Goal: Find contact information: Find contact information

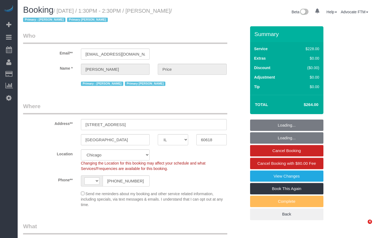
select select "IL"
select select "object:508"
select select "string:US"
select select "string:fspay-a72f30f0-44dd-4a12-9080-e8ae2ee4fa62"
select select "number:1"
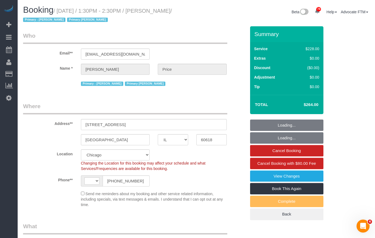
select select "number:57"
select select "number:139"
select select "number:104"
select select "512"
select select "2"
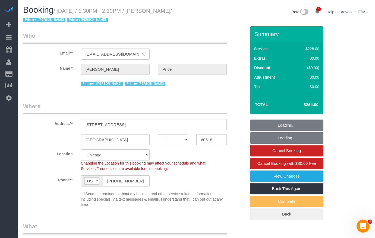
select select "2"
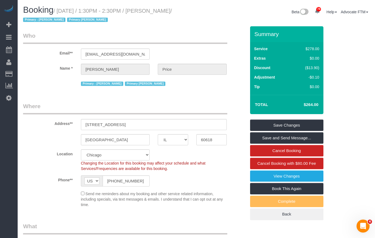
drag, startPoint x: 174, startPoint y: 10, endPoint x: 149, endPoint y: 12, distance: 25.4
click at [149, 12] on small "/ August 20, 2025 / 1:30PM - 2:30PM / Scott Price / Primary - Jannette Primary …" at bounding box center [97, 15] width 149 height 15
copy small "Scott Price"
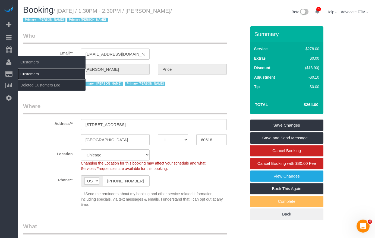
click at [33, 74] on link "Customers" at bounding box center [52, 74] width 68 height 11
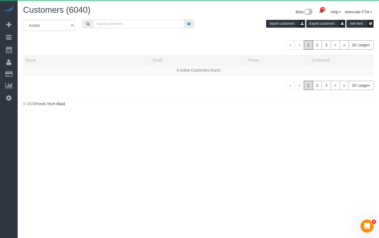
click at [137, 25] on input "text" at bounding box center [138, 24] width 91 height 8
paste input "Scott Price"
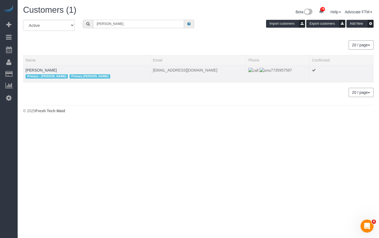
type input "Scott Price"
click at [34, 68] on td "Scott Price Primary - Jannette Primary Leeana" at bounding box center [86, 73] width 127 height 17
click at [39, 71] on link "Scott Price" at bounding box center [41, 70] width 31 height 4
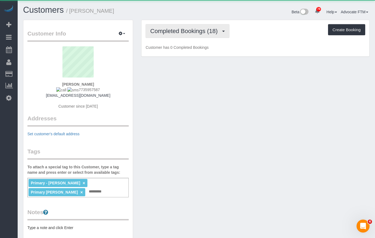
click at [183, 27] on button "Completed Bookings (18)" at bounding box center [188, 31] width 84 height 14
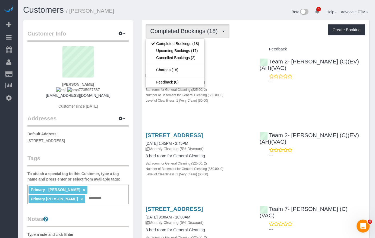
click at [311, 17] on li "78 Your Notifications You have 0 alerts × You have 1 to charge for 08/18/2025 ×…" at bounding box center [317, 11] width 13 height 12
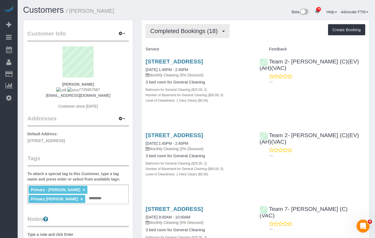
click at [183, 31] on span "Completed Bookings (18)" at bounding box center [185, 31] width 70 height 7
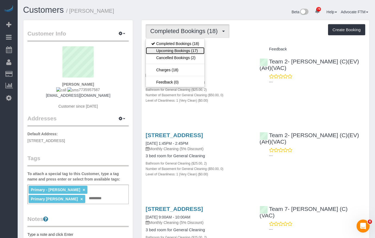
click at [195, 51] on link "Upcoming Bookings (17)" at bounding box center [175, 50] width 59 height 7
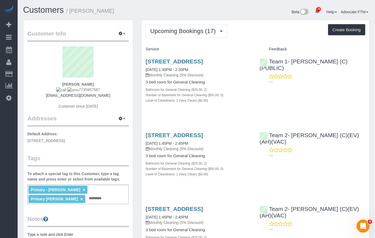
drag, startPoint x: 98, startPoint y: 88, endPoint x: 73, endPoint y: 89, distance: 25.0
click at [73, 89] on div "Scott Price 7735957587 scottdavidprice@gmail.com Customer since 2024" at bounding box center [77, 80] width 101 height 68
copy span "7735957587"
drag, startPoint x: 114, startPoint y: 10, endPoint x: 71, endPoint y: 11, distance: 43.5
click at [71, 11] on h1 "Customers / Scott Price" at bounding box center [107, 9] width 169 height 9
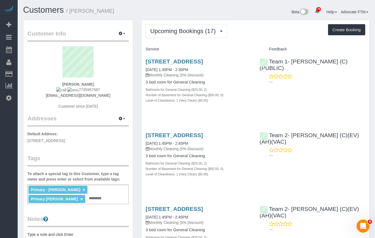
copy small "Scott Price"
click at [191, 11] on h1 "Customers / Scott Price" at bounding box center [107, 9] width 169 height 9
click at [288, 31] on div "Upcoming Bookings (17) Completed Bookings (18) Upcoming Bookings (17) Cancelled…" at bounding box center [256, 31] width 220 height 14
drag, startPoint x: 295, startPoint y: 43, endPoint x: 269, endPoint y: 51, distance: 27.3
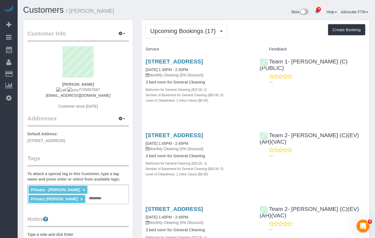
click at [263, 49] on h4 "Feedback" at bounding box center [313, 49] width 106 height 5
drag, startPoint x: 269, startPoint y: 49, endPoint x: 290, endPoint y: 50, distance: 21.7
click at [290, 50] on h4 "Feedback" at bounding box center [313, 49] width 106 height 5
click at [291, 50] on h4 "Feedback" at bounding box center [313, 49] width 106 height 5
drag, startPoint x: 289, startPoint y: 50, endPoint x: 270, endPoint y: 49, distance: 19.3
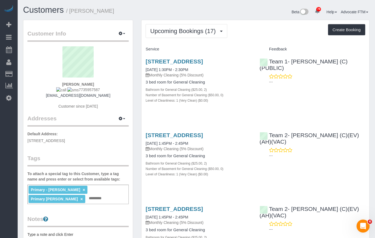
click at [270, 49] on h4 "Feedback" at bounding box center [313, 49] width 106 height 5
click at [298, 49] on h4 "Feedback" at bounding box center [313, 49] width 106 height 5
drag, startPoint x: 285, startPoint y: 49, endPoint x: 269, endPoint y: 50, distance: 16.6
click at [269, 50] on h4 "Feedback" at bounding box center [313, 49] width 106 height 5
click at [264, 37] on div "Upcoming Bookings (17) Completed Bookings (18) Upcoming Bookings (17) Cancelled…" at bounding box center [256, 31] width 220 height 14
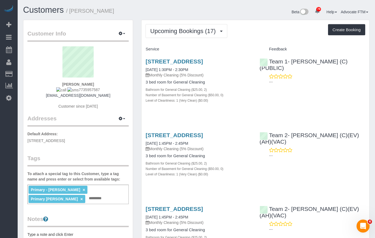
drag, startPoint x: 270, startPoint y: 48, endPoint x: 288, endPoint y: 48, distance: 18.7
click at [288, 48] on h4 "Feedback" at bounding box center [313, 49] width 106 height 5
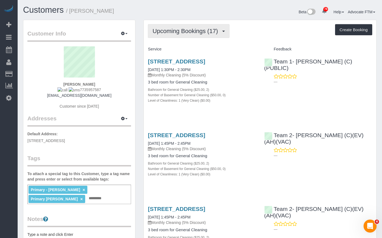
click at [180, 29] on span "Upcoming Bookings (17)" at bounding box center [187, 31] width 68 height 7
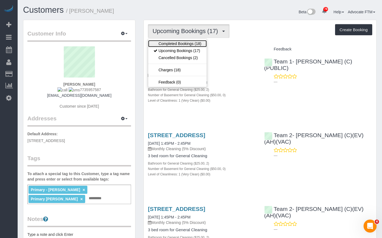
click at [181, 42] on link "Completed Bookings (18)" at bounding box center [177, 43] width 59 height 7
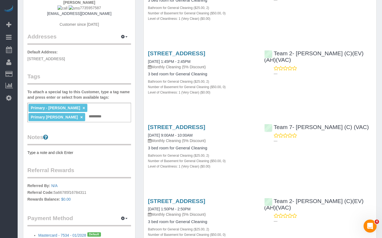
scroll to position [55, 0]
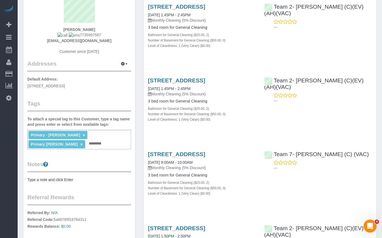
drag, startPoint x: 107, startPoint y: 33, endPoint x: 75, endPoint y: 34, distance: 31.8
click at [75, 34] on div "Scott Price 7735957587 scottdavidprice@gmail.com Customer since 2024" at bounding box center [79, 26] width 104 height 68
copy span "7735957587"
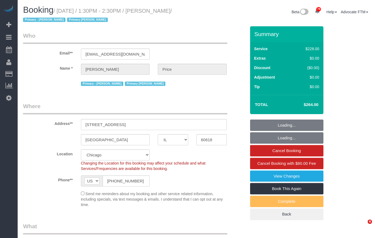
select select "IL"
select select "512"
select select "2"
select select "number:1"
select select "number:57"
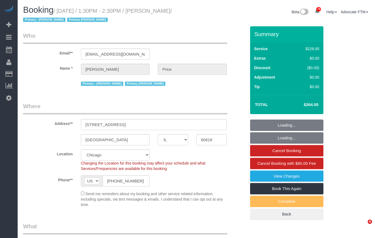
select select "number:139"
select select "number:104"
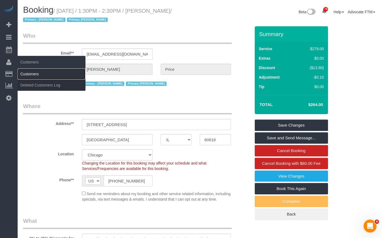
click at [33, 73] on link "Customers" at bounding box center [52, 74] width 68 height 11
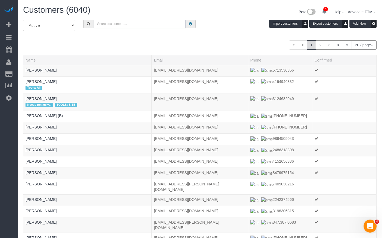
drag, startPoint x: 120, startPoint y: 25, endPoint x: 121, endPoint y: 28, distance: 3.3
click at [120, 25] on input "text" at bounding box center [140, 24] width 92 height 8
paste input "Rebekah Wanger"
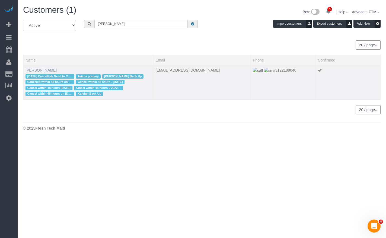
type input "Rebekah Wanger"
click at [49, 71] on link "Rebekah Wanger" at bounding box center [41, 70] width 31 height 4
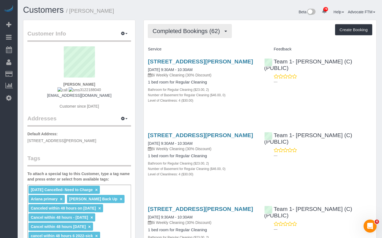
click at [185, 31] on span "Completed Bookings (62)" at bounding box center [188, 31] width 70 height 7
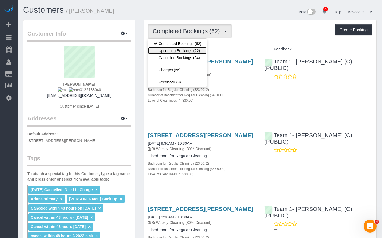
click at [187, 48] on link "Upcoming Bookings (22)" at bounding box center [177, 50] width 59 height 7
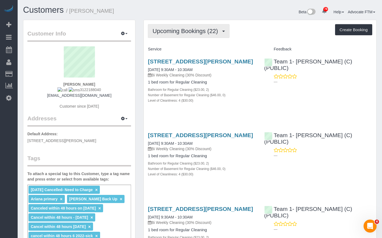
click at [200, 30] on span "Upcoming Bookings (22)" at bounding box center [187, 31] width 68 height 7
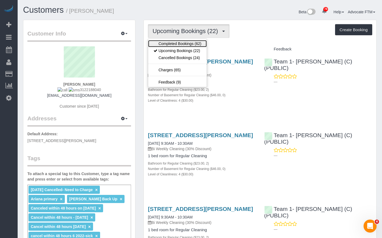
click at [193, 45] on link "Completed Bookings (62)" at bounding box center [177, 43] width 59 height 7
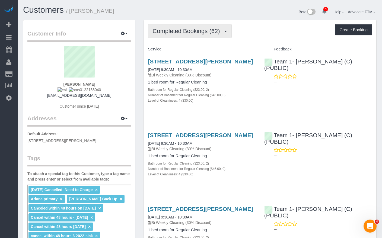
click at [171, 29] on span "Completed Bookings (62)" at bounding box center [188, 31] width 70 height 7
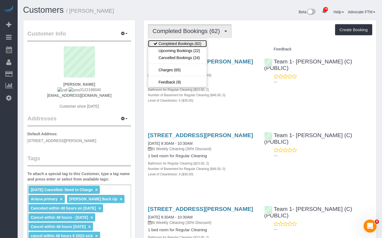
click at [179, 45] on link "Completed Bookings (62)" at bounding box center [177, 43] width 59 height 7
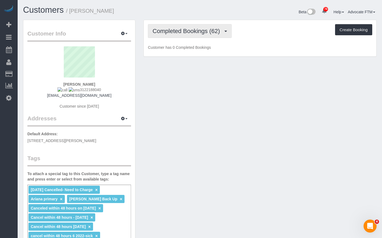
click at [180, 36] on button "Completed Bookings (62)" at bounding box center [190, 31] width 84 height 14
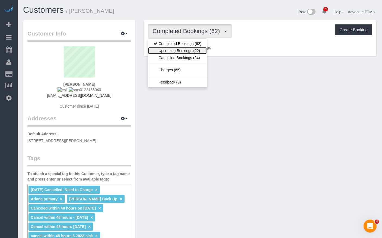
click at [186, 51] on link "Upcoming Bookings (22)" at bounding box center [177, 50] width 59 height 7
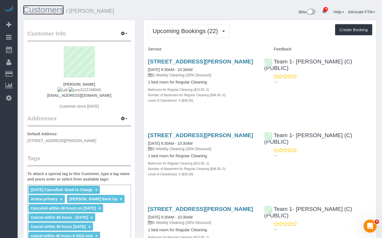
click at [49, 11] on link "Customers" at bounding box center [43, 10] width 41 height 10
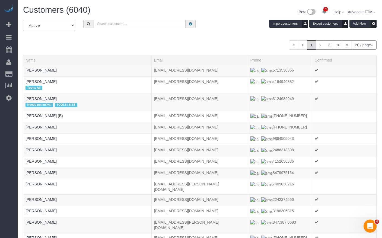
click at [120, 31] on div "All Active Archived Import customers Export customers Add New" at bounding box center [200, 27] width 362 height 15
click at [115, 24] on input "text" at bounding box center [140, 24] width 92 height 8
paste input "Meg Madison"
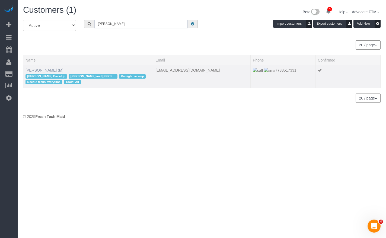
type input "Meg Madison"
click at [36, 68] on link "Meg Madison (M)" at bounding box center [45, 70] width 38 height 4
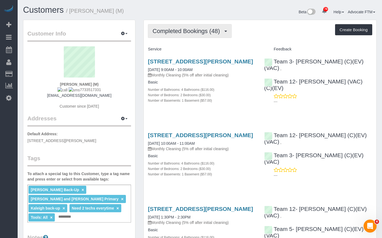
click at [164, 30] on span "Completed Bookings (48)" at bounding box center [188, 31] width 70 height 7
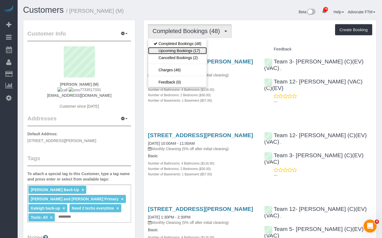
click at [169, 50] on link "Upcoming Bookings (17)" at bounding box center [177, 50] width 59 height 7
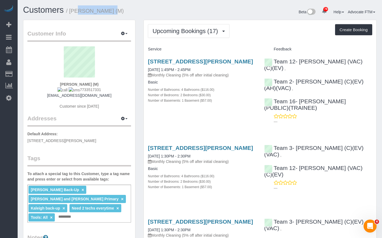
drag, startPoint x: 77, startPoint y: 12, endPoint x: 102, endPoint y: 13, distance: 25.5
click at [102, 13] on small "/ Meg Madison (M)" at bounding box center [95, 11] width 58 height 6
drag, startPoint x: 105, startPoint y: 90, endPoint x: 75, endPoint y: 90, distance: 29.9
click at [75, 90] on div "Meg Madison (M) 7733517331 megmadison14@gmail.com Customer since 2021" at bounding box center [79, 80] width 104 height 68
copy span "7733517331"
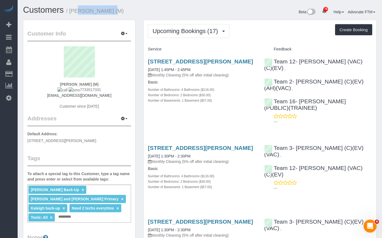
copy span "7733517331"
